Goal: Information Seeking & Learning: Understand process/instructions

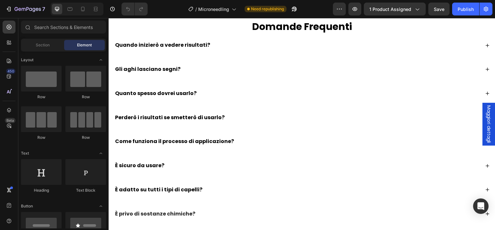
scroll to position [2322, 0]
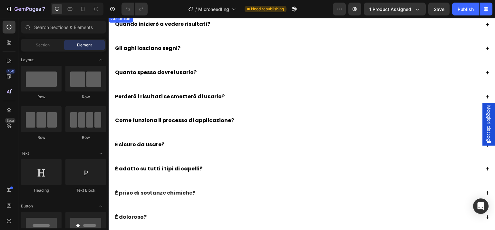
click at [222, 138] on div "È sicuro da usare?" at bounding box center [302, 144] width 386 height 19
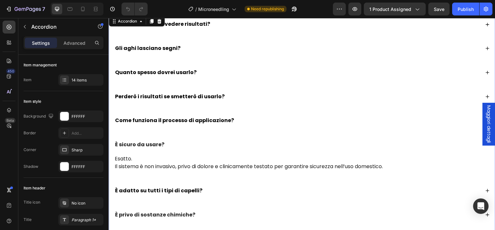
click at [205, 120] on strong "Come funziona il processo di applicazione?" at bounding box center [174, 120] width 119 height 7
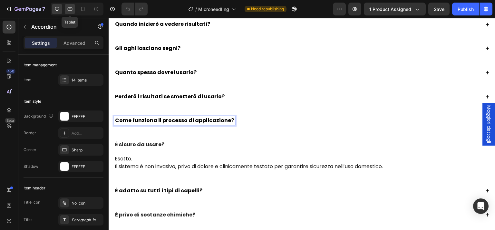
click at [65, 10] on div at bounding box center [70, 9] width 10 height 10
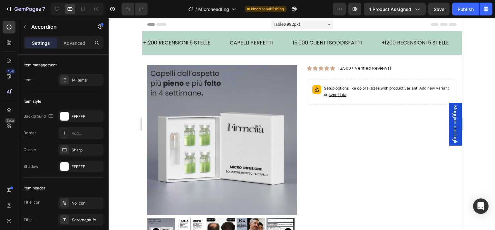
click at [287, 25] on span "Tablet ( 992 px)" at bounding box center [286, 24] width 27 height 6
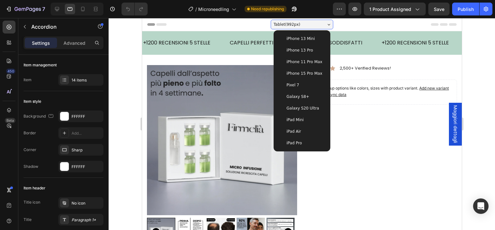
click at [302, 51] on span "iPhone 13 Pro" at bounding box center [299, 50] width 26 height 6
type input "14"
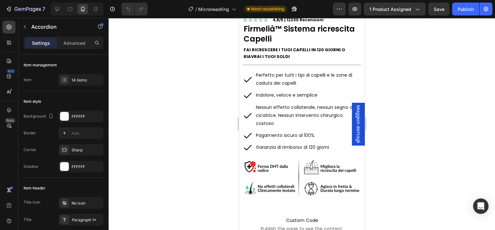
scroll to position [97, 0]
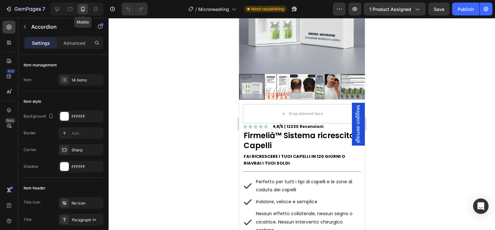
click at [83, 9] on icon at bounding box center [83, 9] width 6 height 6
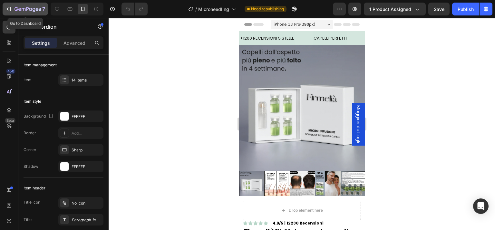
click at [18, 7] on icon "button" at bounding box center [28, 9] width 26 height 5
